Goal: Information Seeking & Learning: Learn about a topic

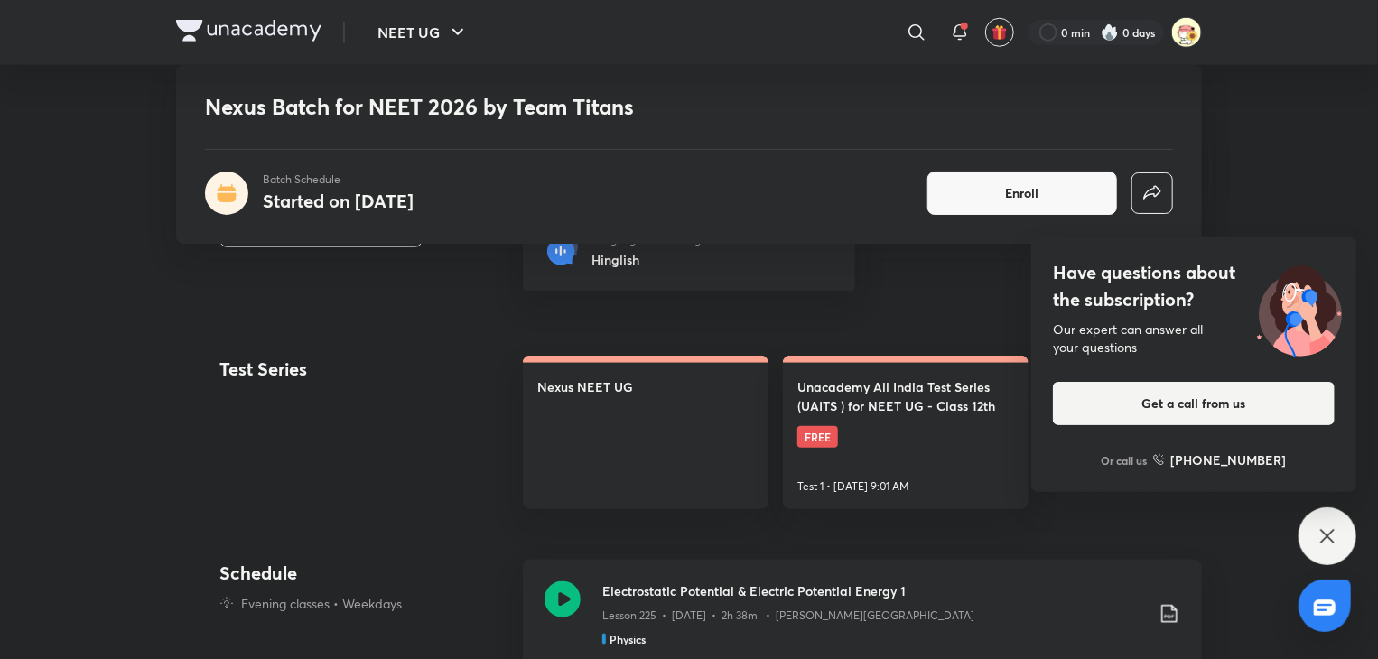
scroll to position [777, 0]
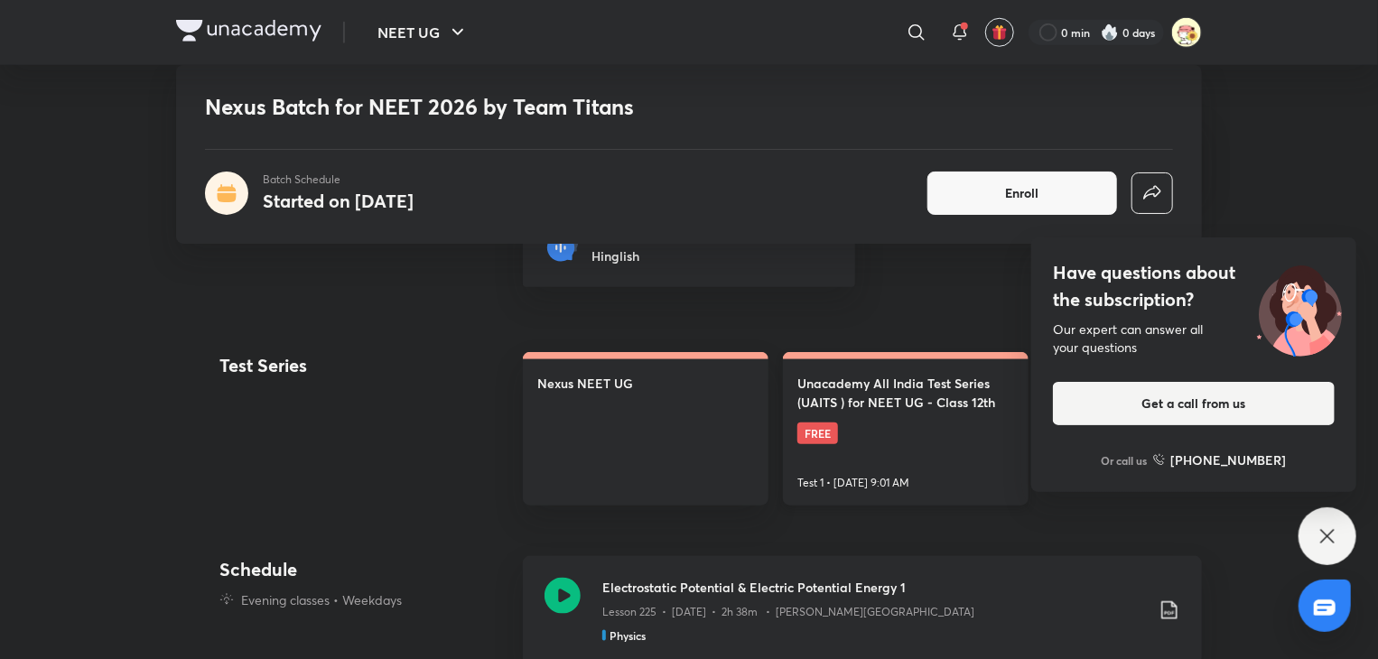
click at [882, 426] on link "Unacademy All India Test Series (UAITS ) for NEET UG - Class 12th FREE Test 1 •…" at bounding box center [906, 429] width 246 height 154
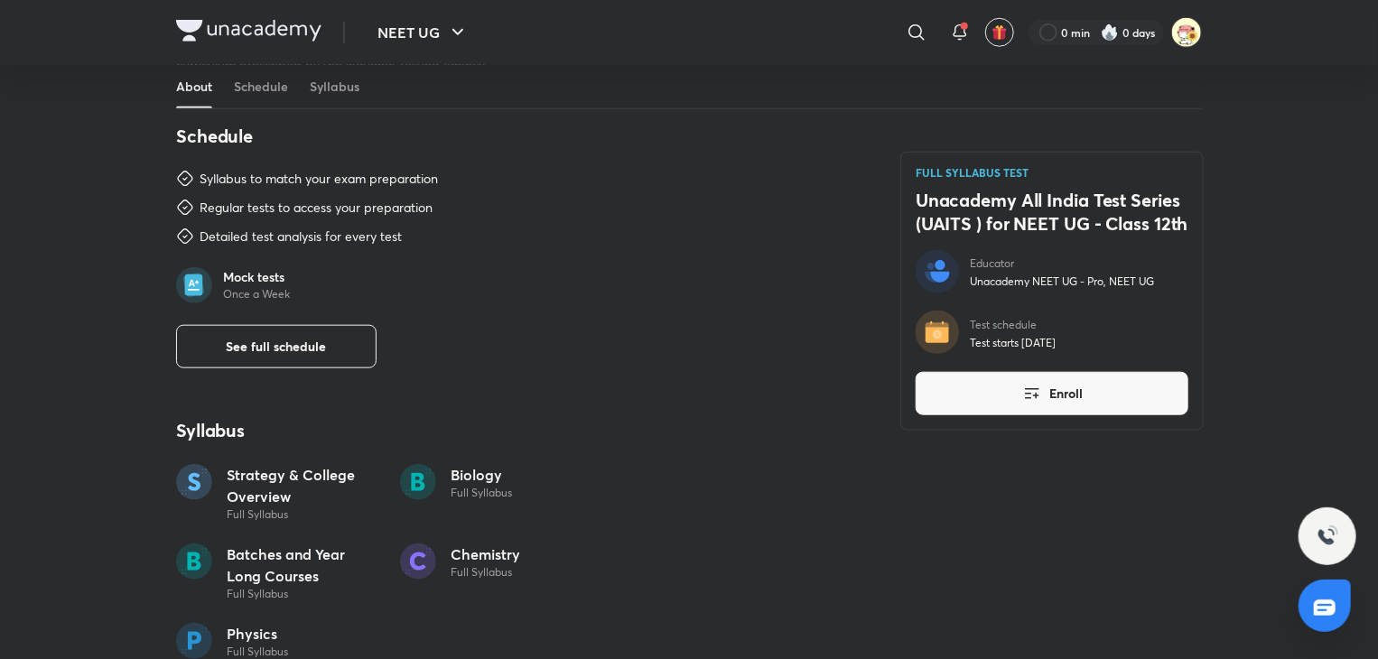
scroll to position [867, 0]
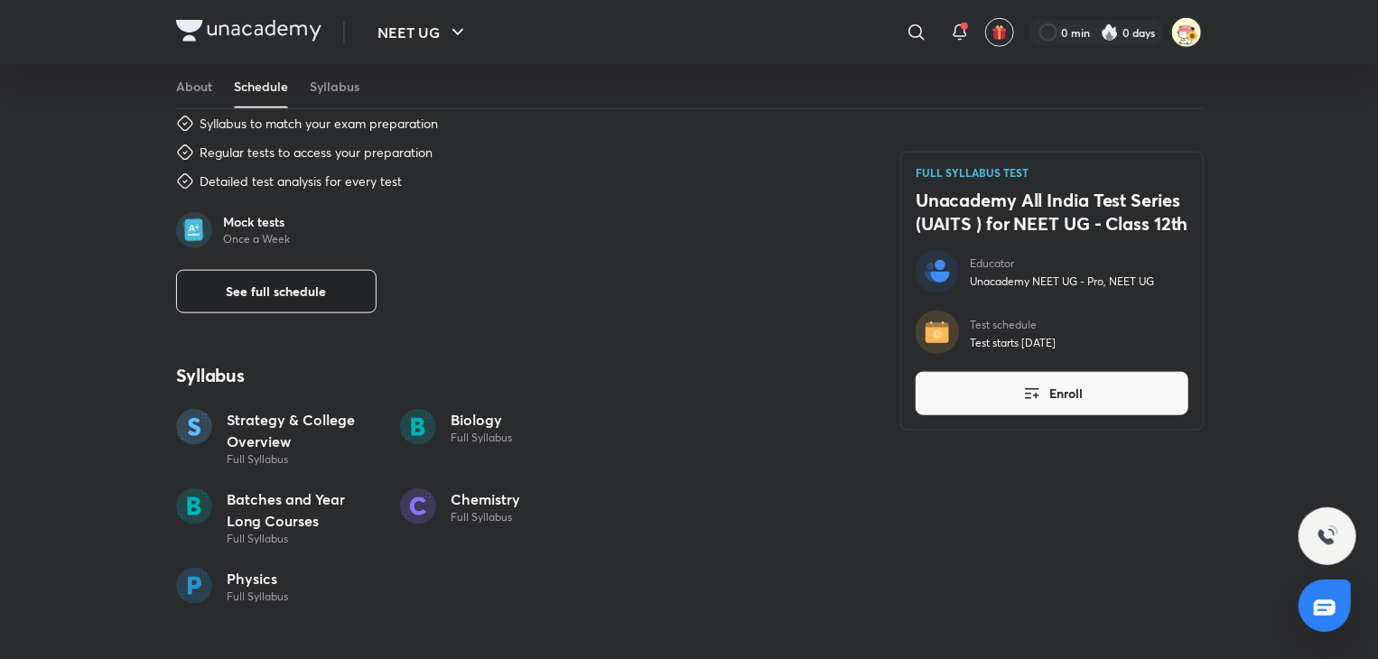
click at [340, 281] on button "See full schedule" at bounding box center [276, 291] width 200 height 43
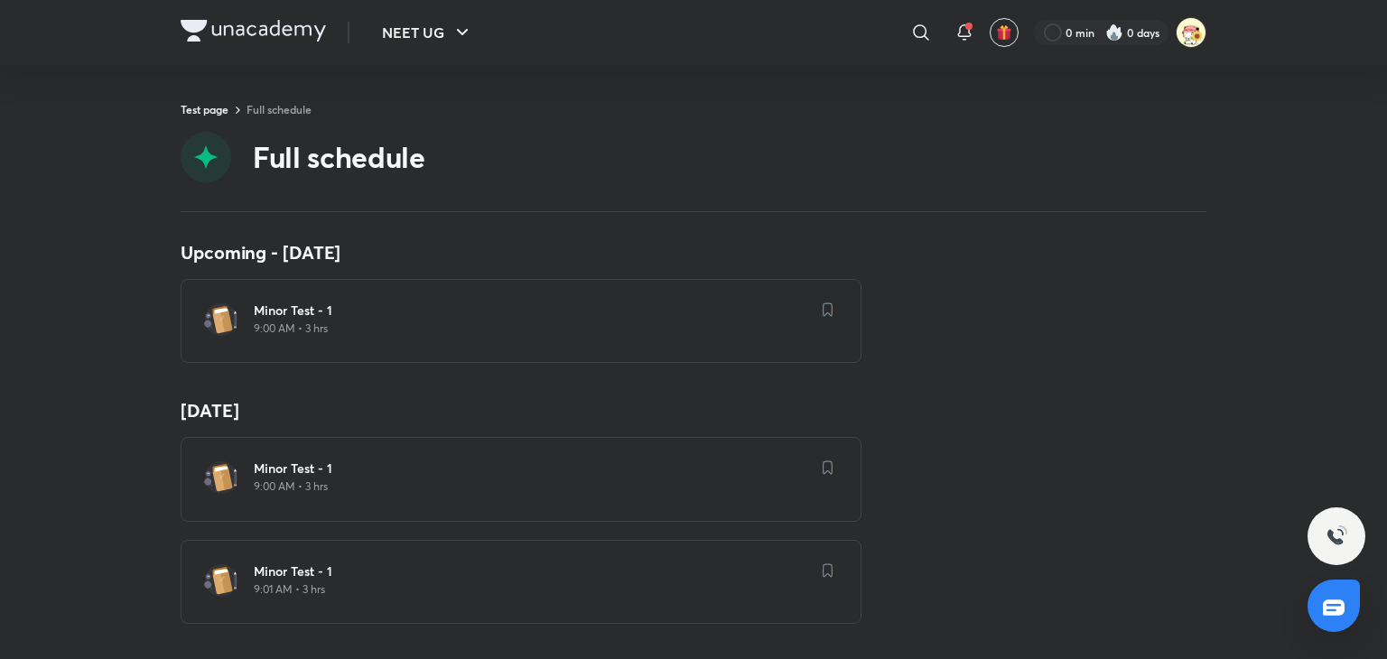
scroll to position [14, 0]
click at [349, 479] on p "9:00 AM • 3 hrs" at bounding box center [532, 486] width 556 height 14
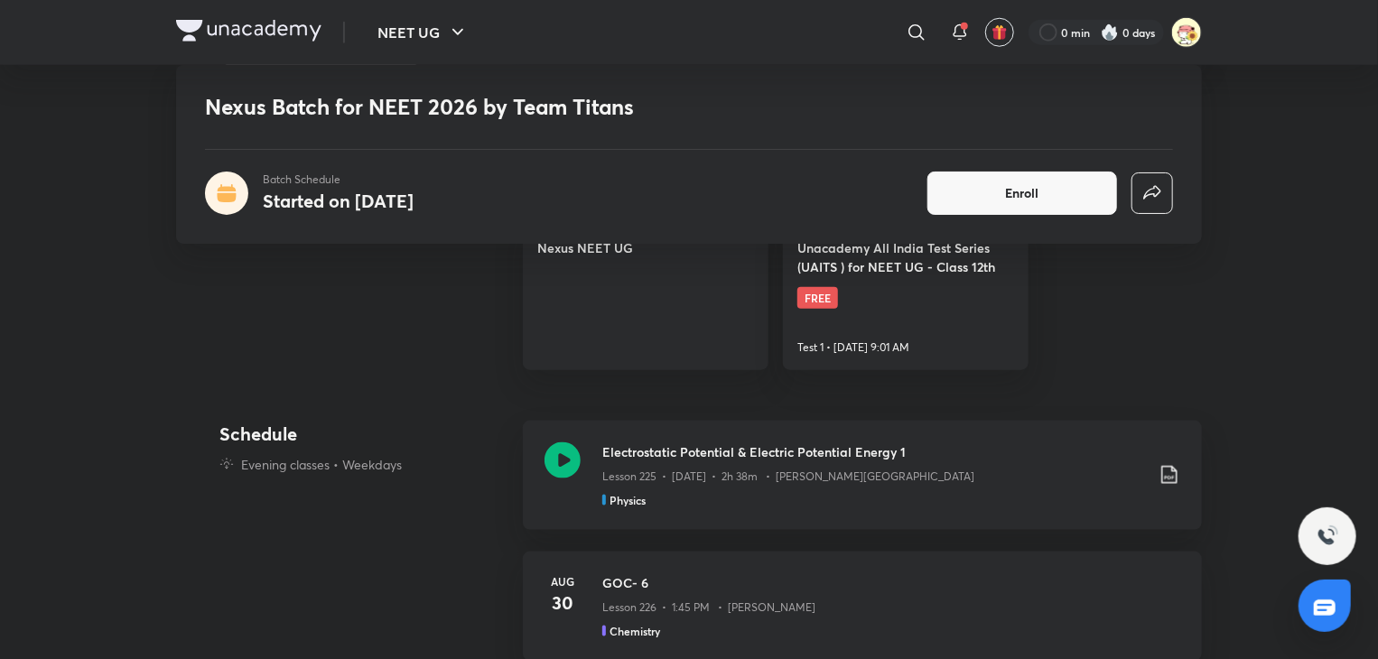
scroll to position [913, 0]
